Goal: Learn about a topic

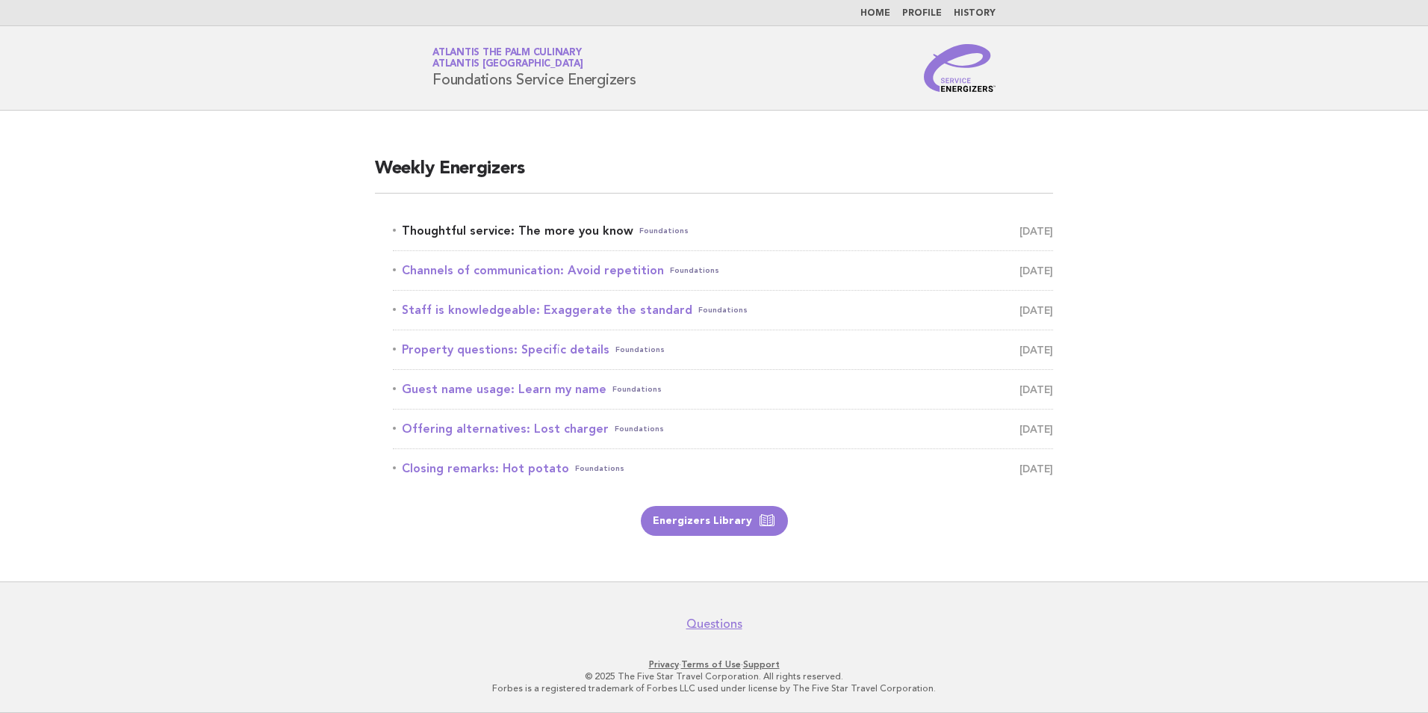
click at [477, 233] on link "Thoughtful service: The more you know Foundations [DATE]" at bounding box center [723, 230] width 660 height 21
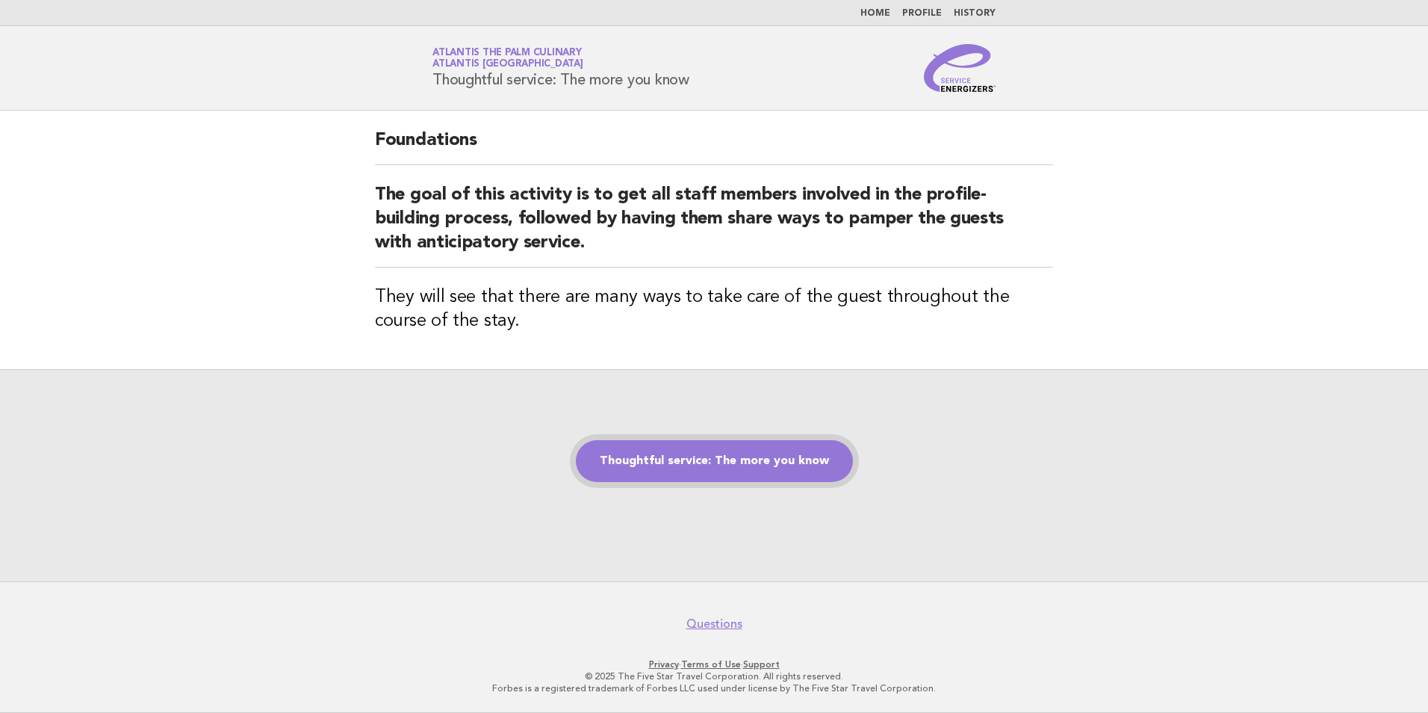
click at [708, 464] on link "Thoughtful service: The more you know" at bounding box center [714, 461] width 277 height 42
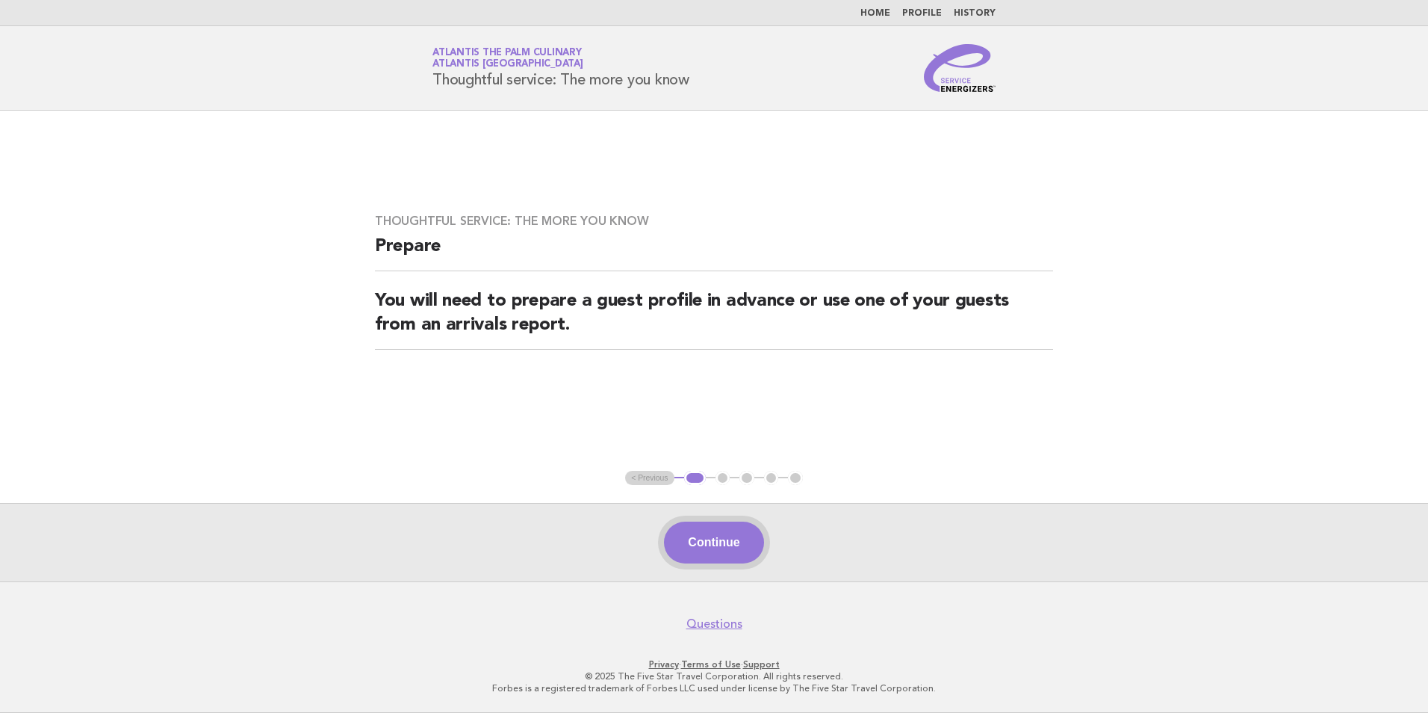
click at [723, 546] on button "Continue" at bounding box center [713, 542] width 99 height 42
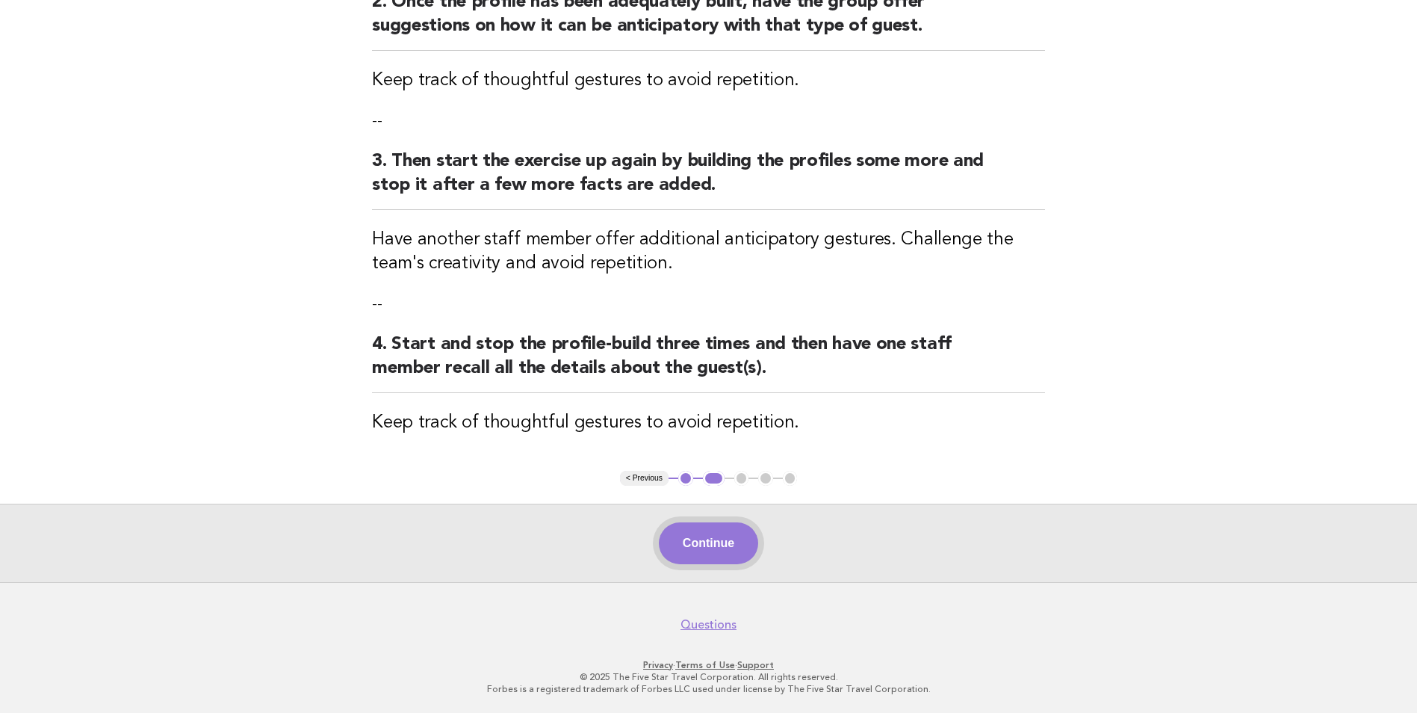
click at [723, 539] on button "Continue" at bounding box center [708, 543] width 99 height 42
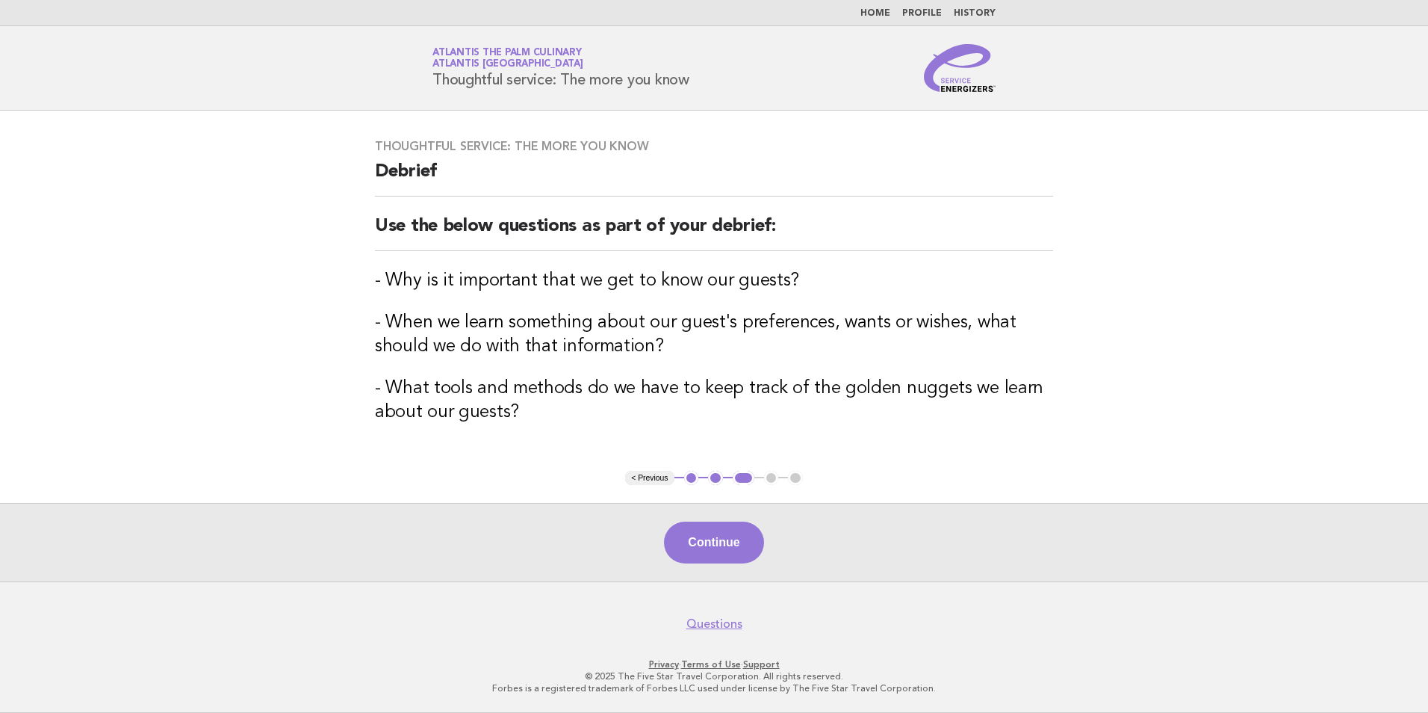
click at [723, 539] on button "Continue" at bounding box center [713, 542] width 99 height 42
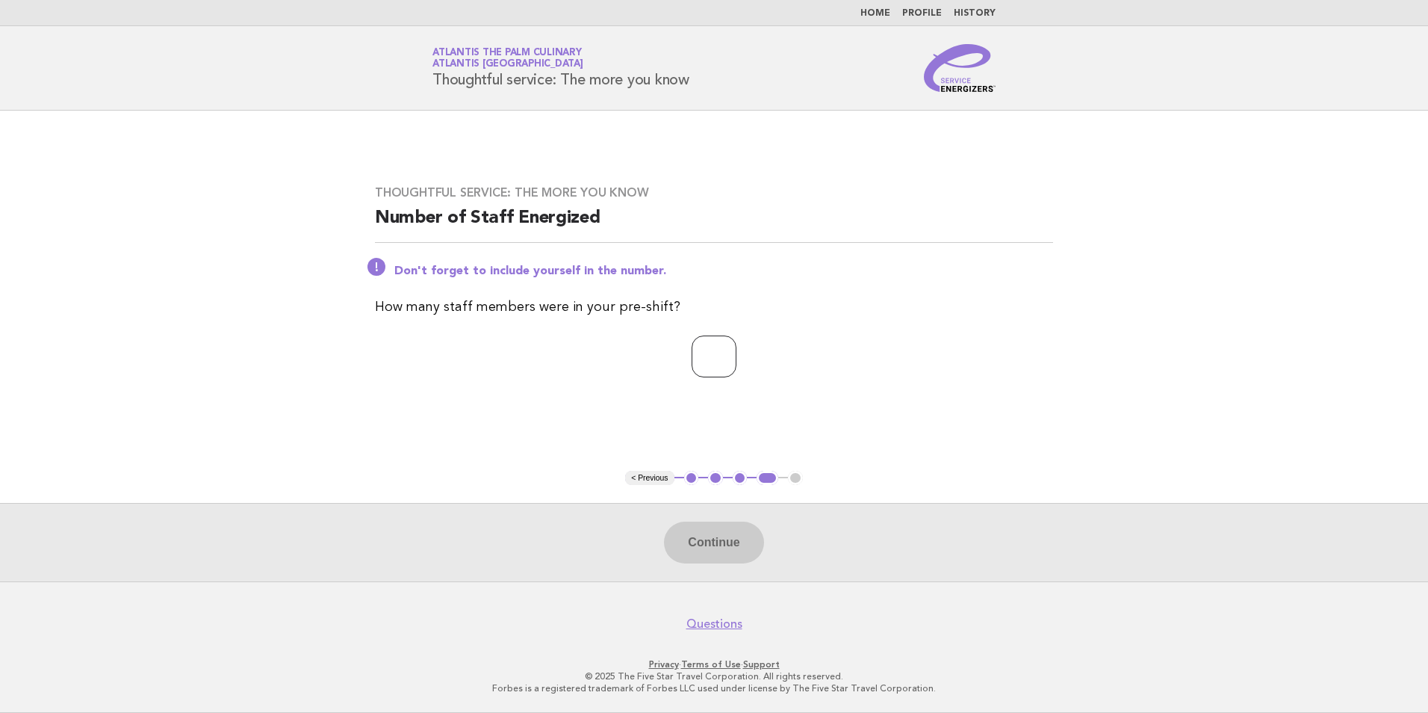
click at [728, 371] on input "number" at bounding box center [714, 356] width 45 height 42
type input "**"
click at [695, 550] on button "Continue" at bounding box center [713, 542] width 99 height 42
